Goal: Transaction & Acquisition: Purchase product/service

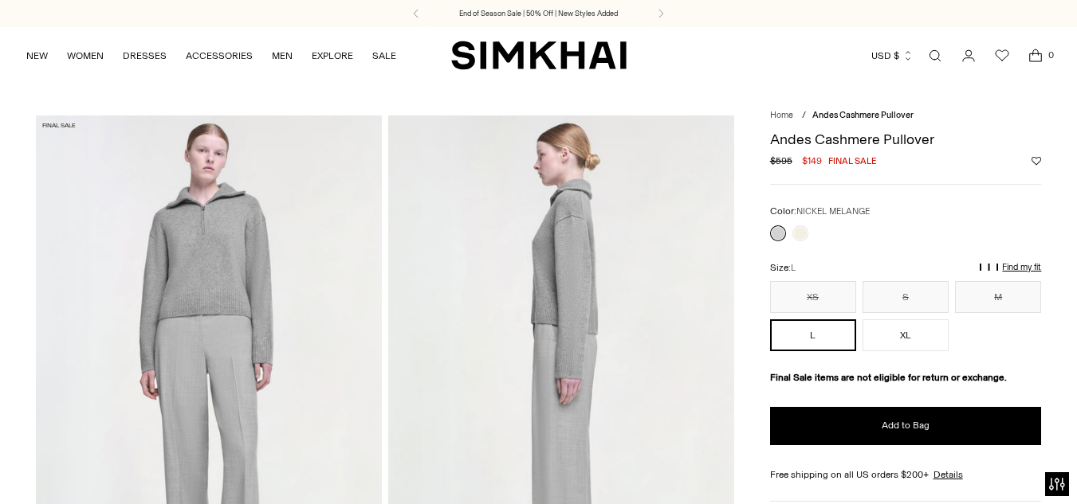
drag, startPoint x: 1076, startPoint y: 500, endPoint x: 1077, endPoint y: 462, distance: 37.5
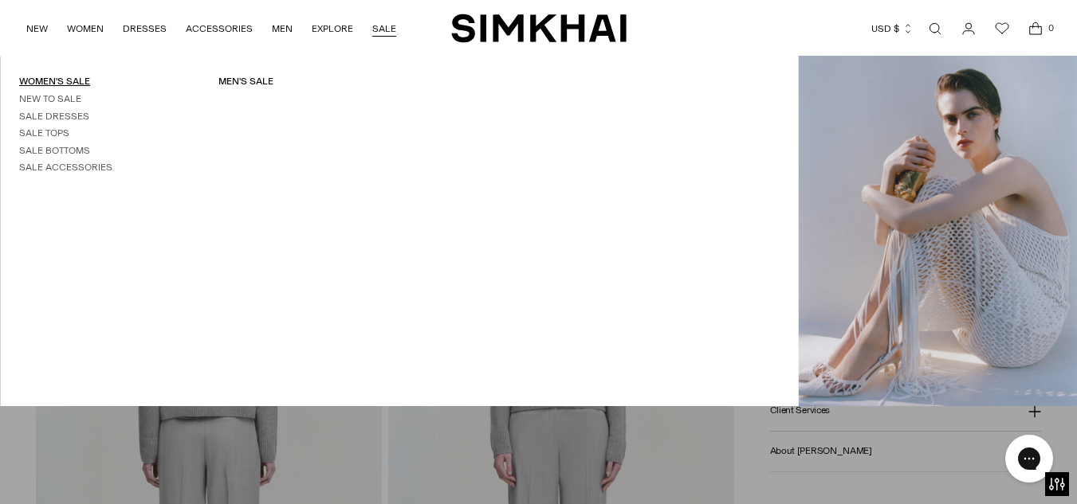
click at [45, 77] on link "Women's Sale" at bounding box center [54, 81] width 71 height 11
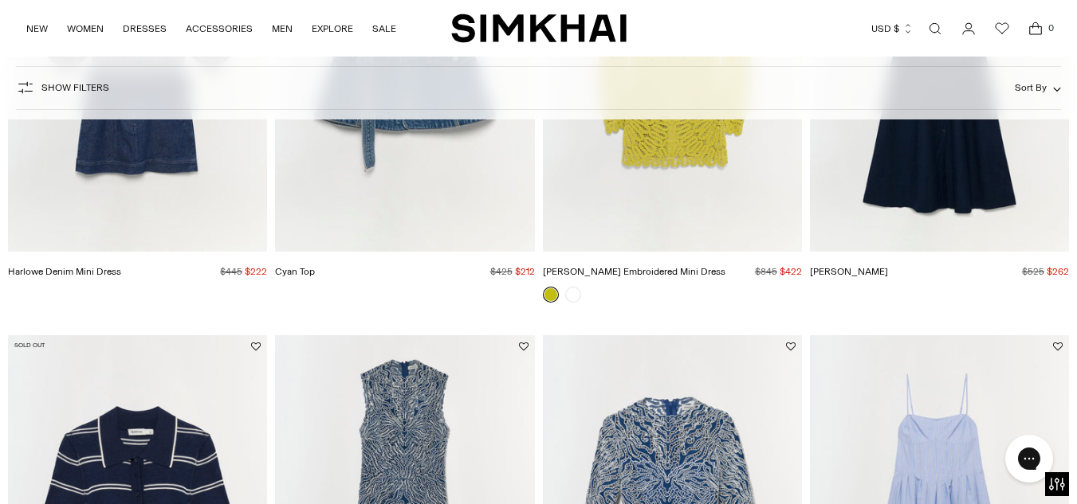
scroll to position [4886, 0]
